Goal: Task Accomplishment & Management: Manage account settings

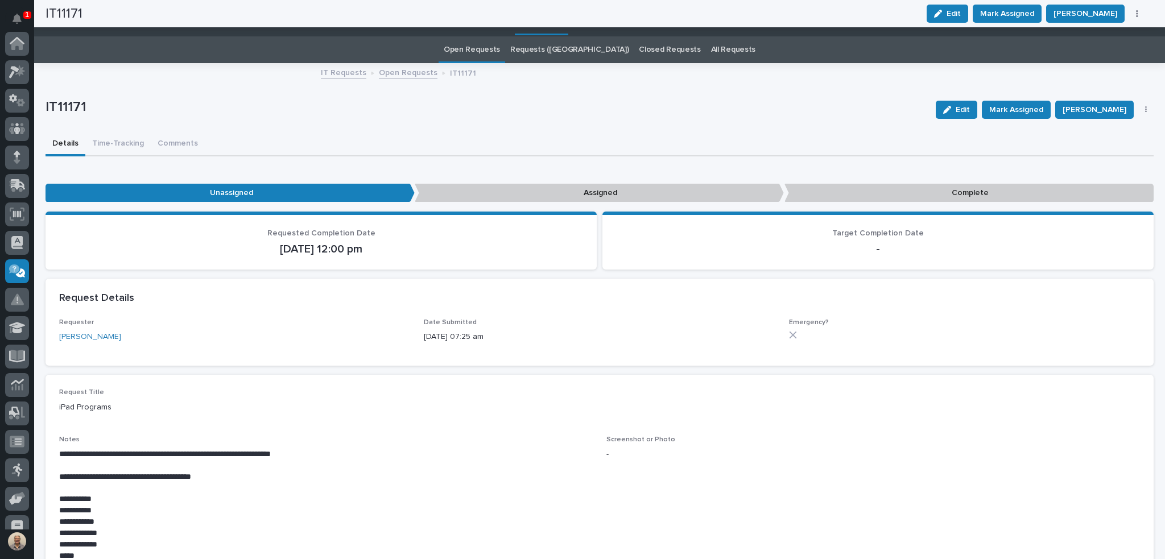
scroll to position [127, 0]
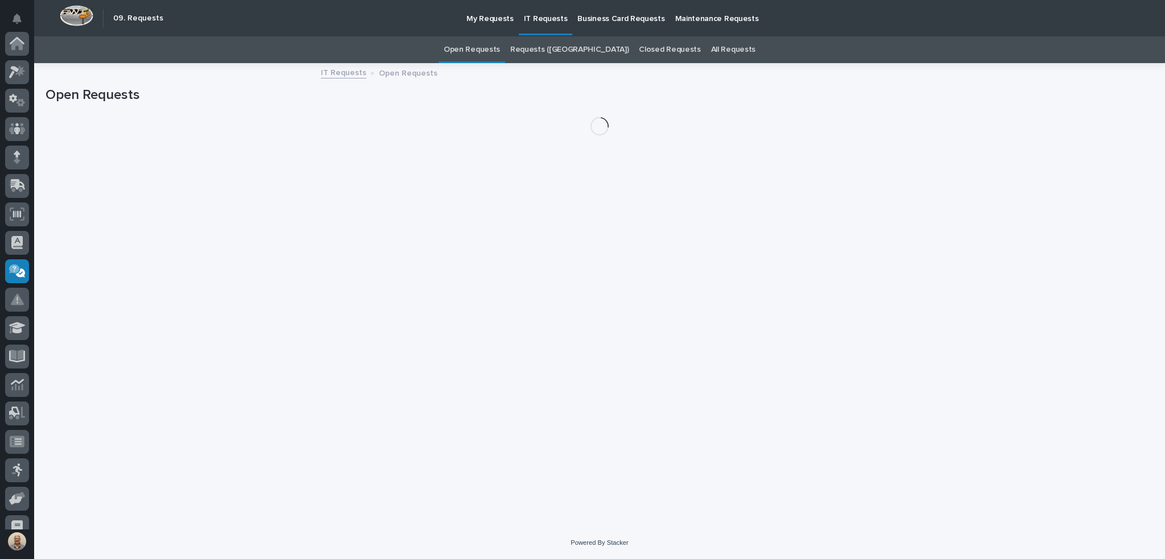
scroll to position [127, 0]
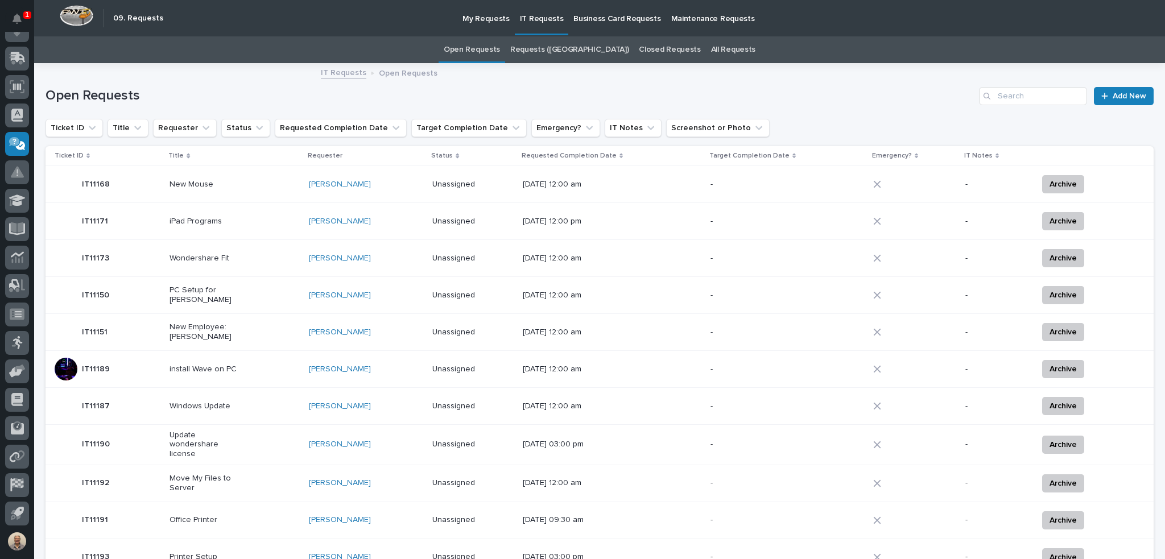
click at [251, 288] on div "PC Setup for Siddharth Pareek" at bounding box center [234, 295] width 130 height 28
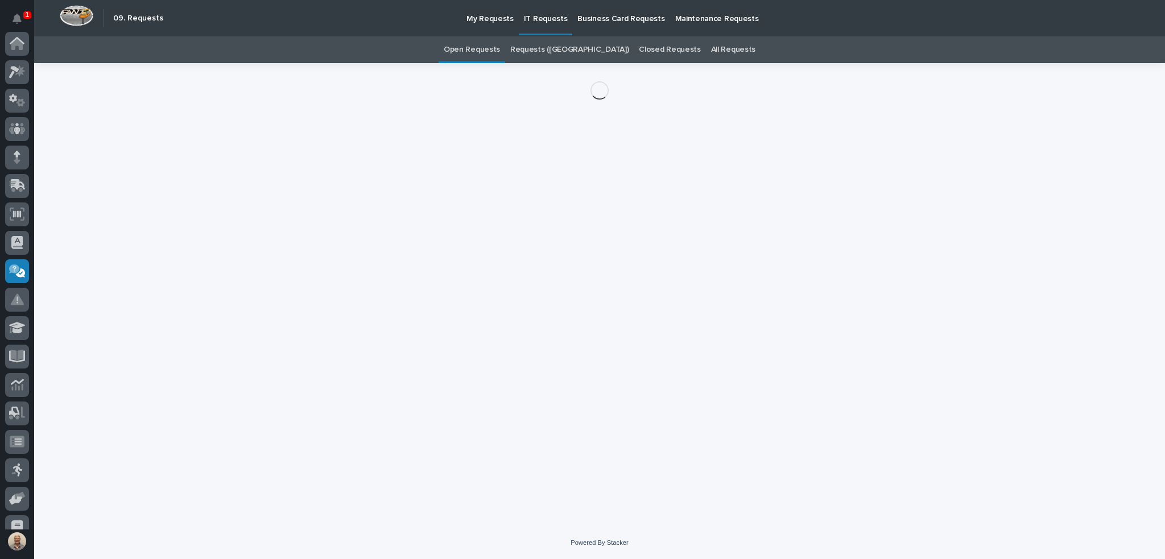
scroll to position [127, 0]
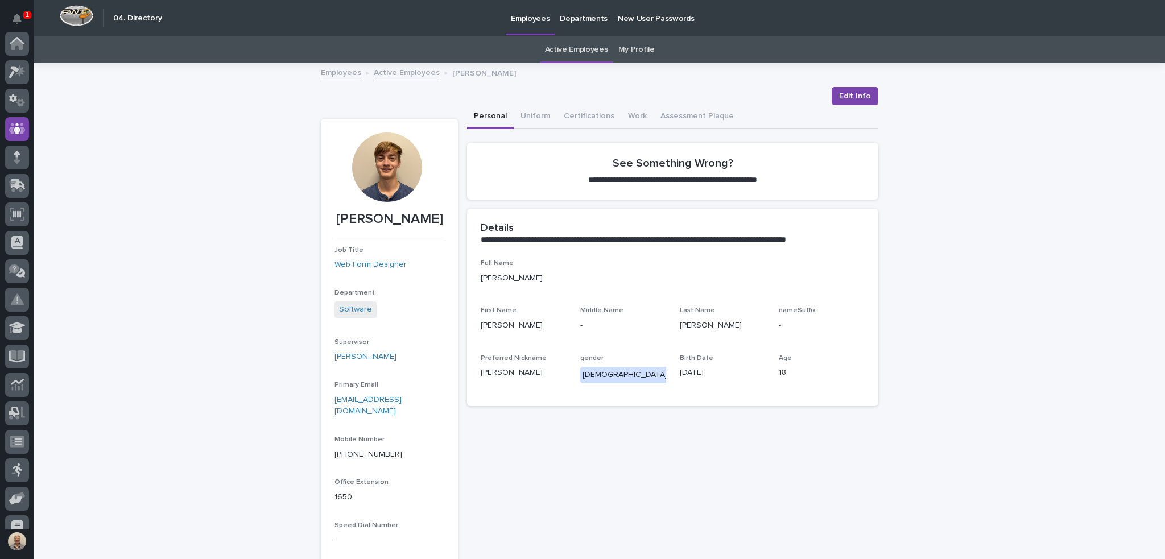
scroll to position [85, 0]
click at [585, 49] on link "Active Employees" at bounding box center [576, 49] width 63 height 27
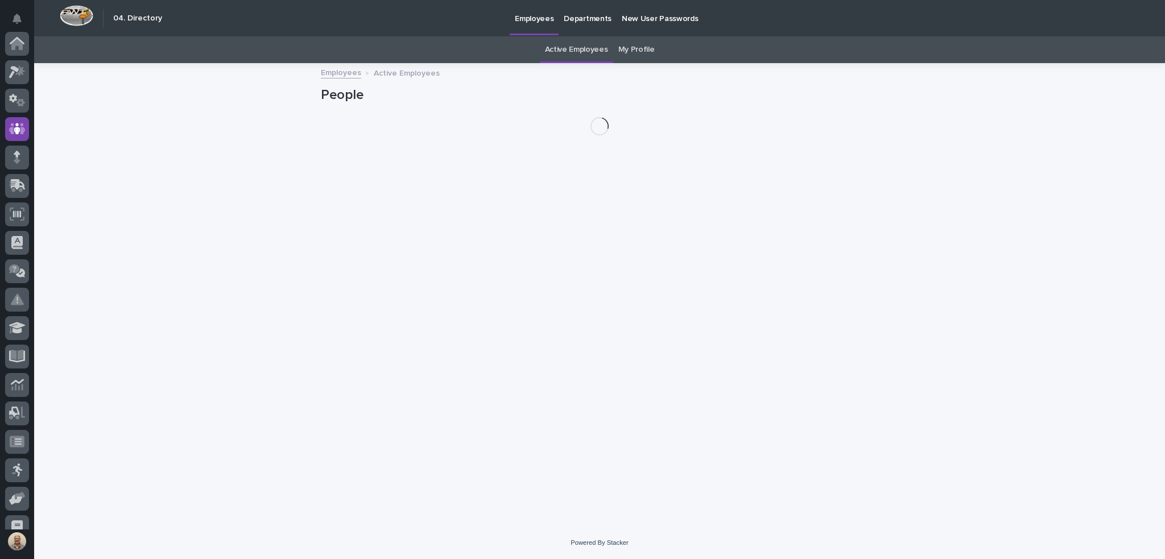
scroll to position [85, 0]
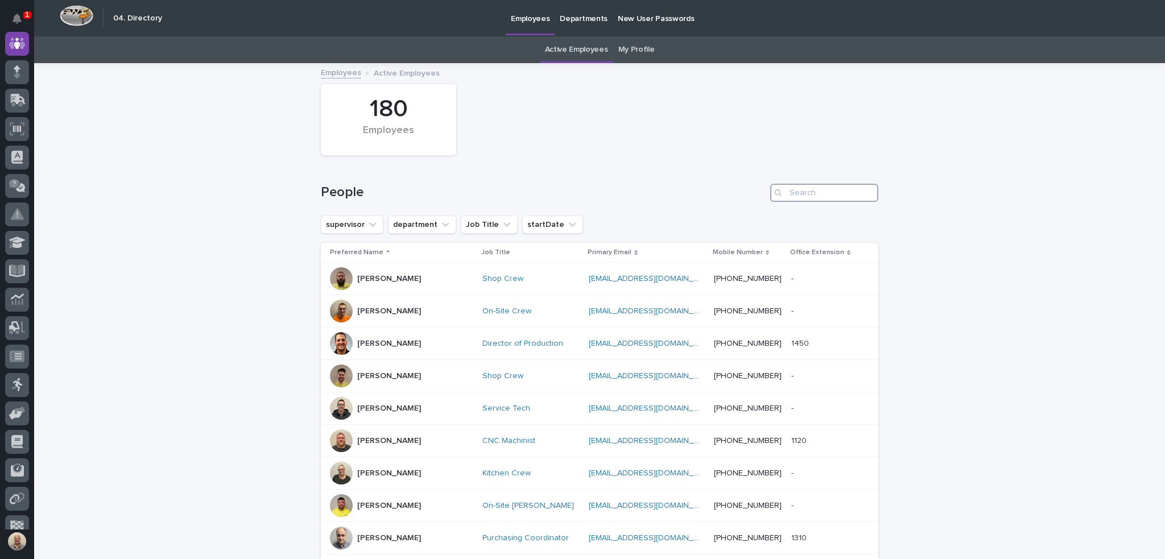
click at [819, 195] on input "Search" at bounding box center [824, 193] width 108 height 18
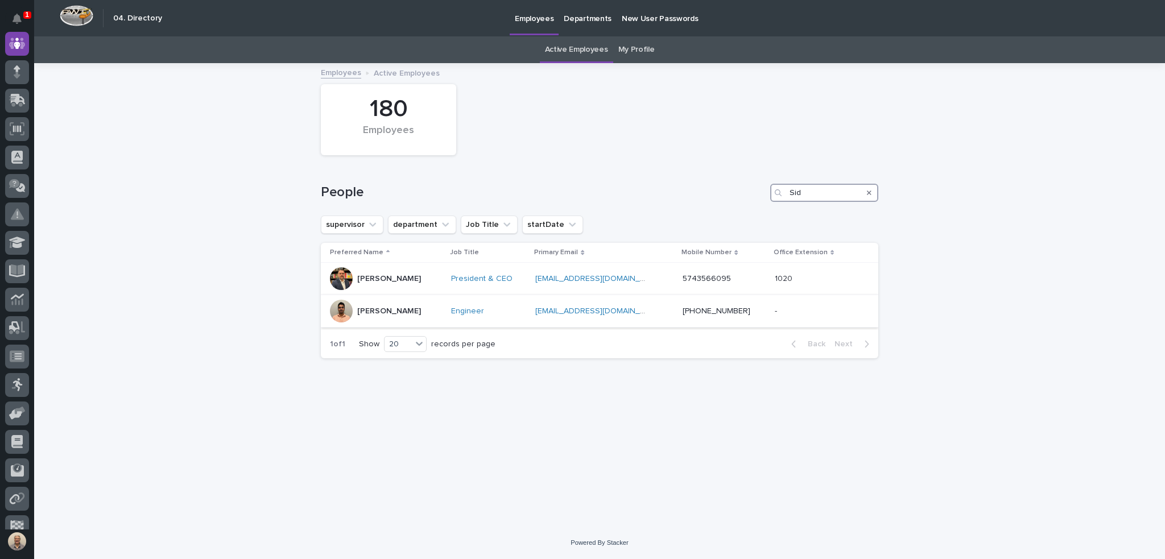
type input "Sid"
click at [532, 311] on td "[EMAIL_ADDRESS][DOMAIN_NAME] [EMAIL_ADDRESS][DOMAIN_NAME]" at bounding box center [604, 311] width 147 height 32
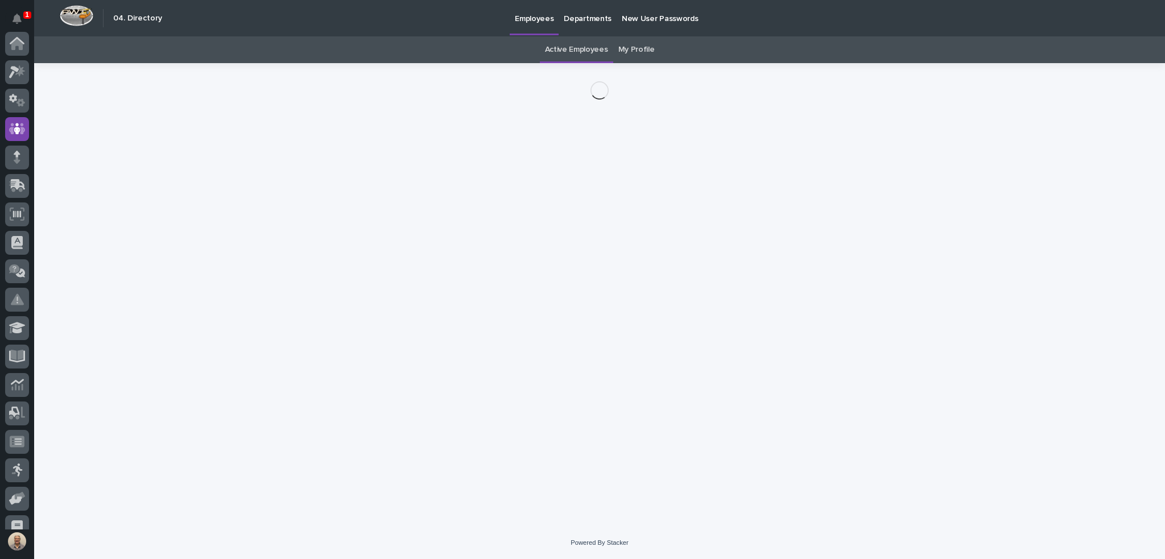
scroll to position [85, 0]
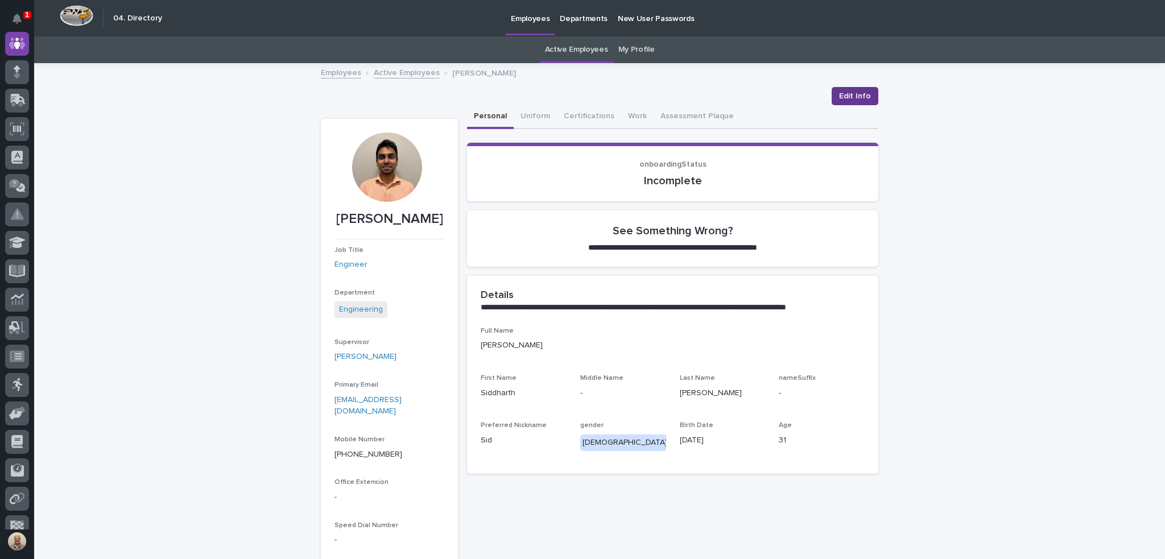
click at [854, 97] on span "Edit Info" at bounding box center [855, 95] width 32 height 11
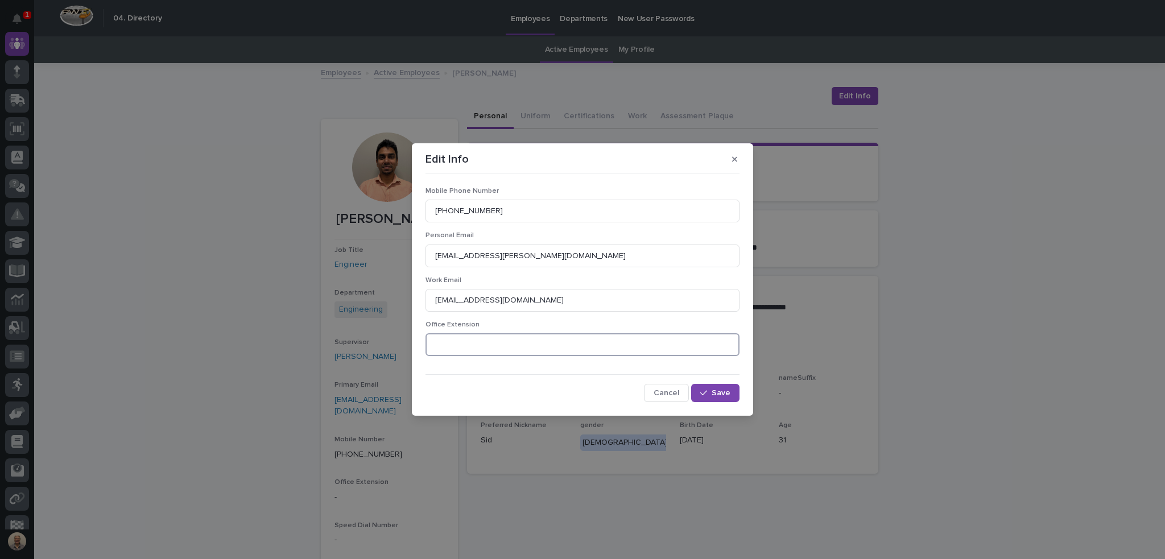
click at [533, 343] on input at bounding box center [582, 344] width 314 height 23
type input "2070"
click at [721, 386] on button "Save" at bounding box center [715, 393] width 48 height 18
